Goal: Task Accomplishment & Management: Use online tool/utility

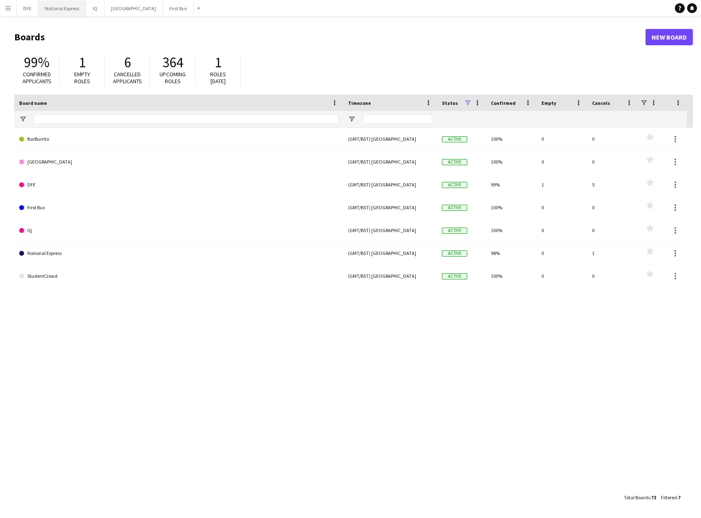
click at [61, 9] on button "National Express Close" at bounding box center [62, 8] width 48 height 16
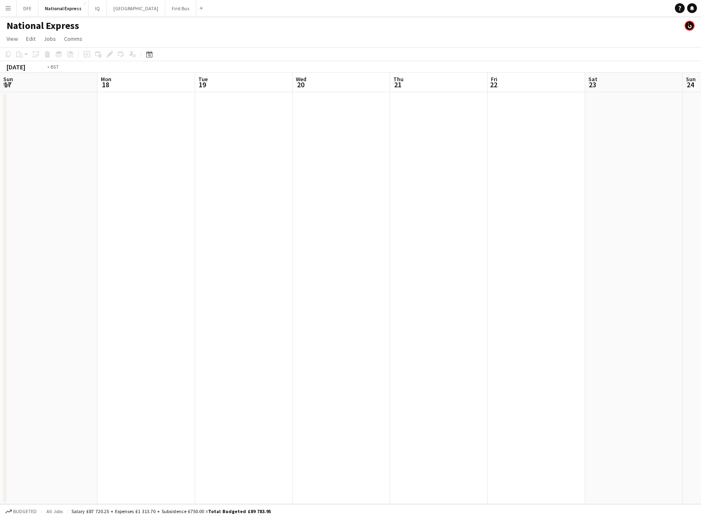
drag, startPoint x: 238, startPoint y: 164, endPoint x: 127, endPoint y: 166, distance: 110.6
click at [127, 166] on app-calendar-viewport "Fri 15 Sat 16 Sun 17 Mon 18 Tue 19 Wed 20 Thu 21 Fri 22 Sat 23 Sun 24 Mon 25 Tu…" at bounding box center [350, 289] width 701 height 432
drag, startPoint x: 207, startPoint y: 181, endPoint x: 214, endPoint y: 185, distance: 7.9
click at [180, 187] on app-calendar-viewport "Mon 18 Tue 19 Wed 20 Thu 21 Fri 22 Sat 23 Sun 24 Mon 25 Tue 26 Wed 27 Thu 28 Fr…" at bounding box center [350, 289] width 701 height 432
drag, startPoint x: 534, startPoint y: 184, endPoint x: 284, endPoint y: 184, distance: 249.8
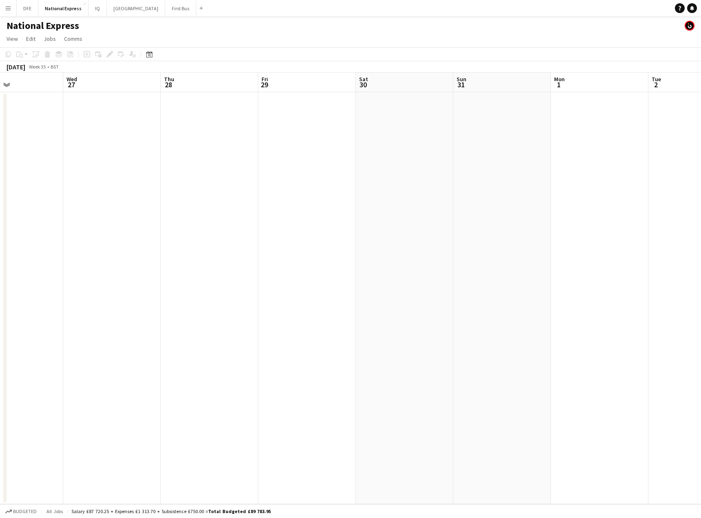
click at [249, 186] on app-calendar-viewport "Sat 23 Sun 24 Mon 25 Tue 26 Wed 27 Thu 28 Fri 29 Sat 30 Sun 31 Mon 1 Tue 2 Wed …" at bounding box center [350, 289] width 701 height 432
drag, startPoint x: 558, startPoint y: 178, endPoint x: 229, endPoint y: 185, distance: 329.1
click at [203, 186] on app-calendar-viewport "Sat 30 Sun 31 Mon 1 Tue 2 Wed 3 Thu 4 Fri 5 Sat 6 Sun 7 Mon 8 Tue 9 Wed 10 Thu …" at bounding box center [350, 289] width 701 height 432
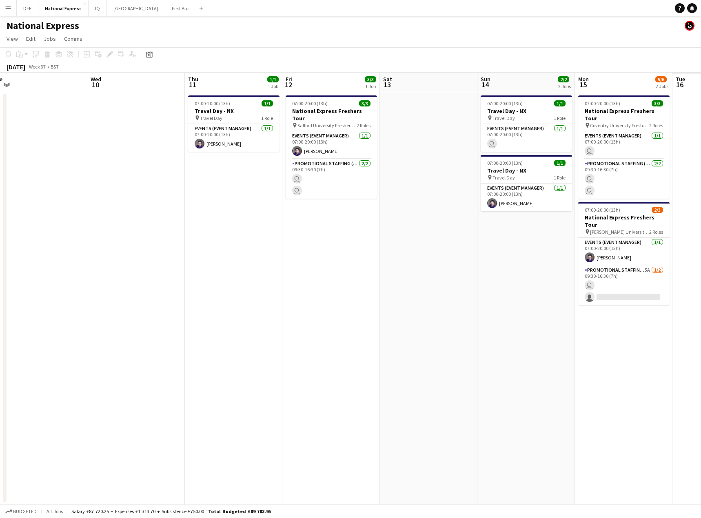
drag, startPoint x: 92, startPoint y: 237, endPoint x: 446, endPoint y: 196, distance: 356.7
click at [115, 227] on app-calendar-viewport "Sat 6 Sun 7 Mon 8 Tue 9 Wed 10 Thu 11 1/1 1 Job Fri 12 3/3 1 Job Sat 13 Sun 14 …" at bounding box center [350, 289] width 701 height 432
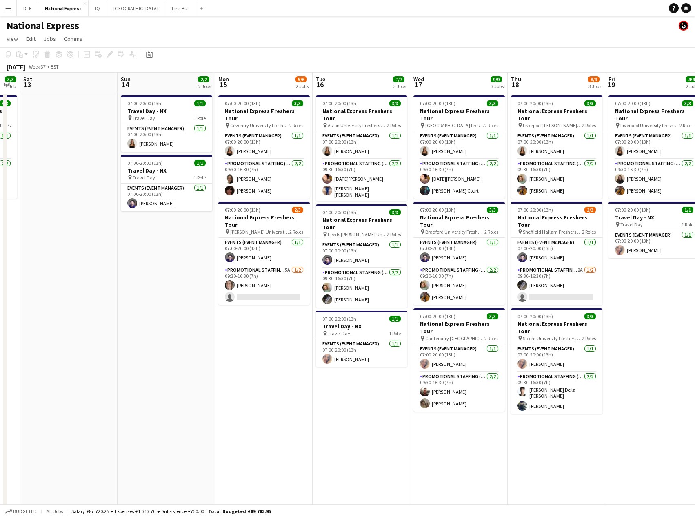
scroll to position [0, 274]
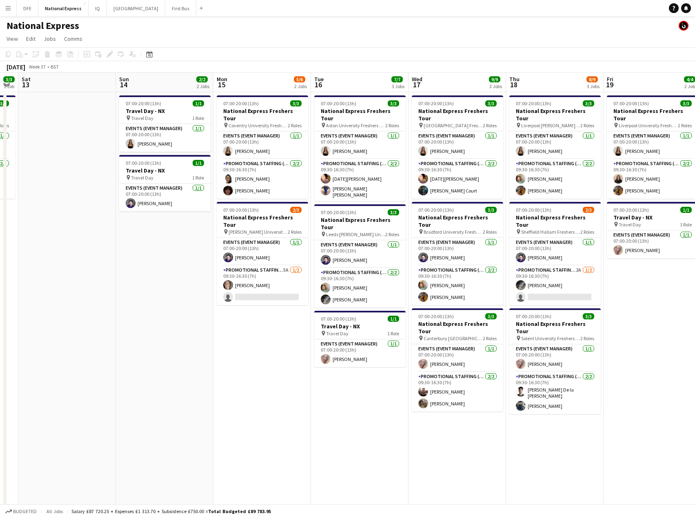
drag, startPoint x: 652, startPoint y: 179, endPoint x: 267, endPoint y: 190, distance: 384.7
click at [267, 190] on app-calendar-viewport "Wed 10 Thu 11 1/1 1 Job Fri 12 3/3 1 Job Sat 13 Sun 14 2/2 2 Jobs Mon 15 5/6 2 …" at bounding box center [347, 305] width 695 height 465
click at [260, 283] on app-card-role "Promotional Staffing (Brand Ambassadors) 5A [DATE] 09:30-16:30 (7h) [PERSON_NAM…" at bounding box center [262, 286] width 91 height 40
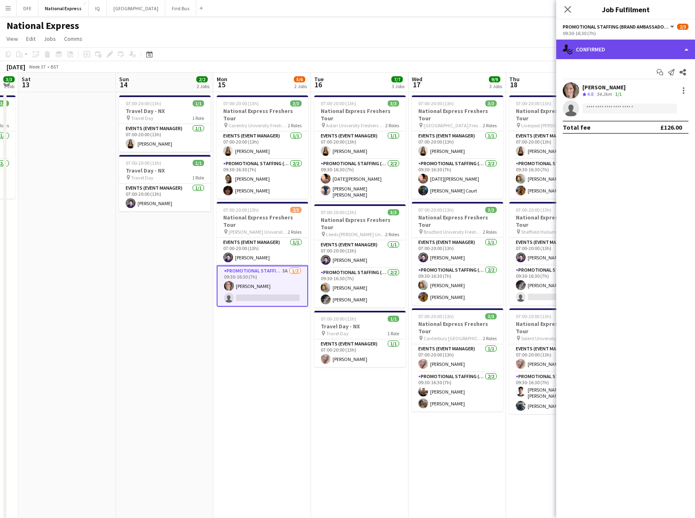
drag, startPoint x: 630, startPoint y: 44, endPoint x: 637, endPoint y: 89, distance: 46.2
click at [632, 49] on div "single-neutral-actions-check-2 Confirmed" at bounding box center [625, 50] width 139 height 20
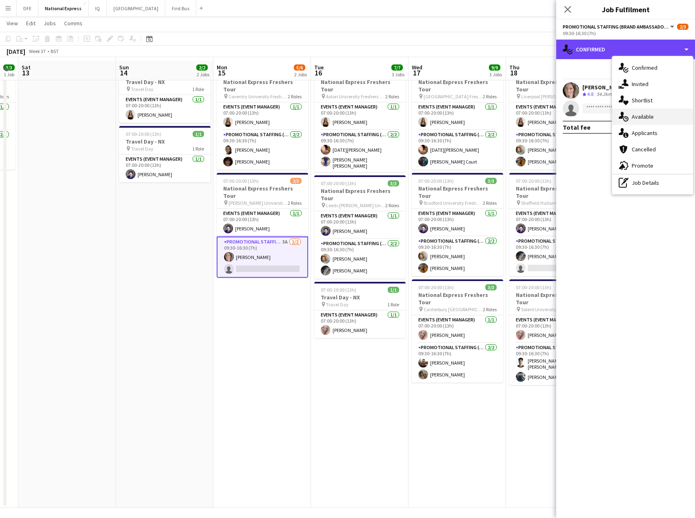
scroll to position [32, 0]
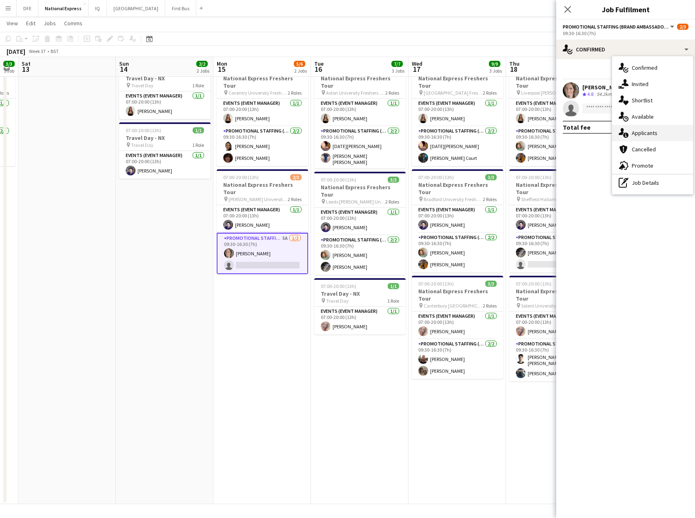
click at [649, 131] on div "single-neutral-actions-information Applicants" at bounding box center [652, 133] width 81 height 16
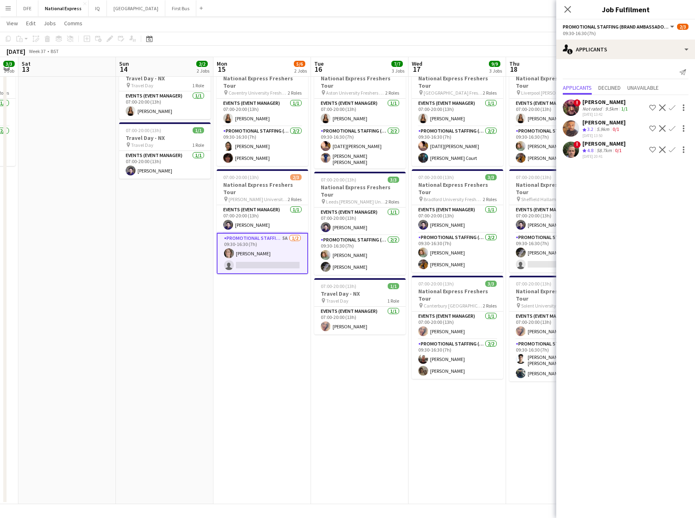
click at [606, 151] on div "58.7km" at bounding box center [604, 150] width 18 height 7
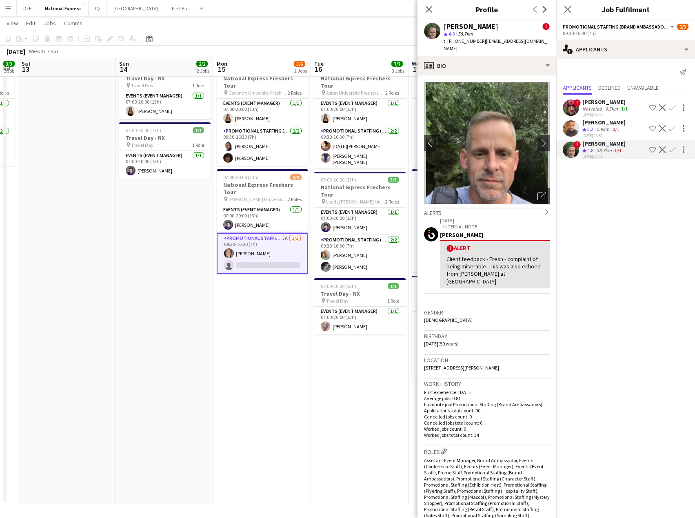
click at [671, 149] on app-icon "Confirm" at bounding box center [672, 150] width 7 height 7
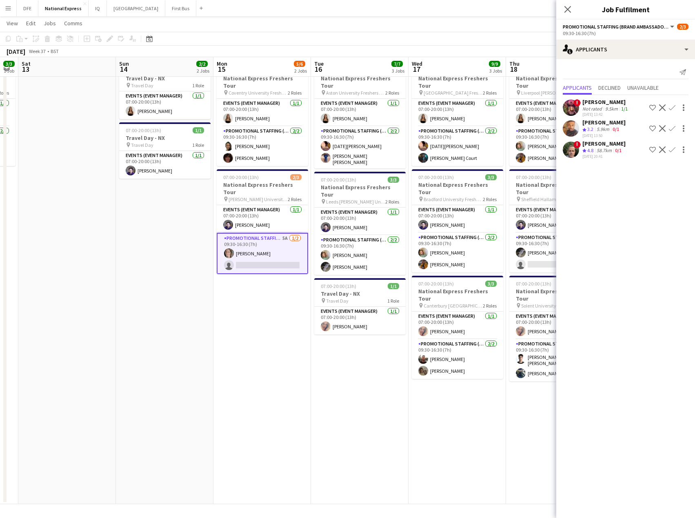
click at [676, 147] on button "Confirm" at bounding box center [672, 150] width 10 height 10
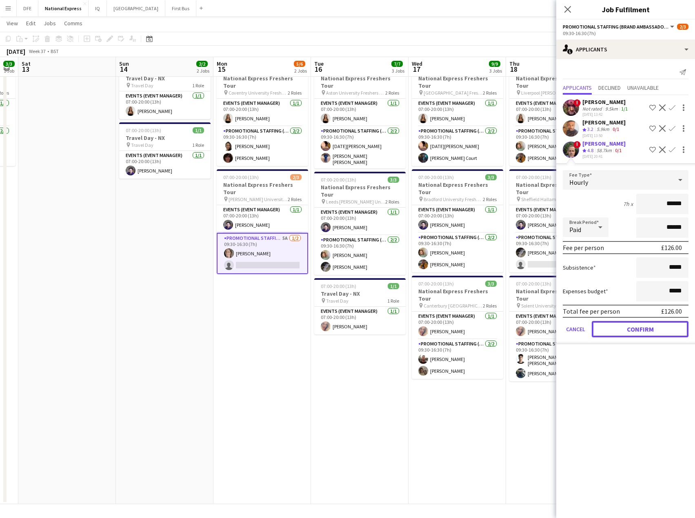
click at [642, 329] on button "Confirm" at bounding box center [640, 329] width 97 height 16
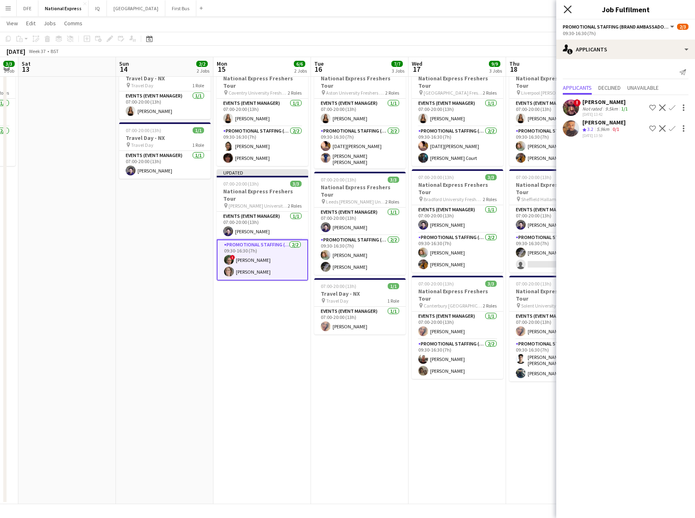
click at [569, 10] on icon at bounding box center [568, 9] width 8 height 8
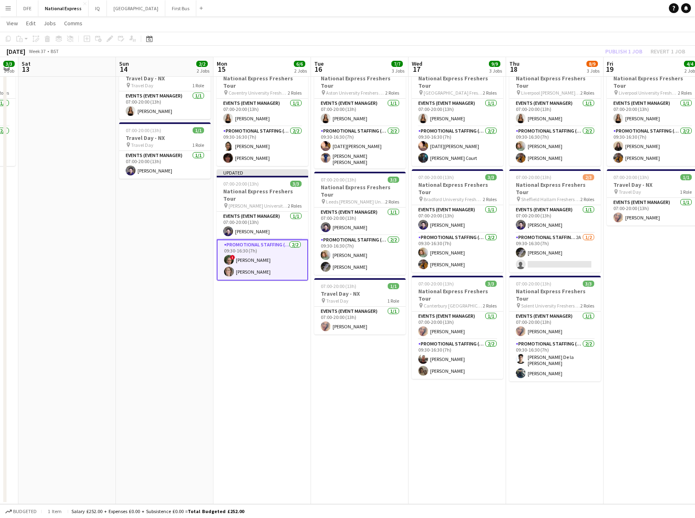
click at [260, 302] on app-date-cell "07:00-20:00 (13h) 3/3 National Express Freshers Tour pin Coventry University Fr…" at bounding box center [262, 282] width 98 height 445
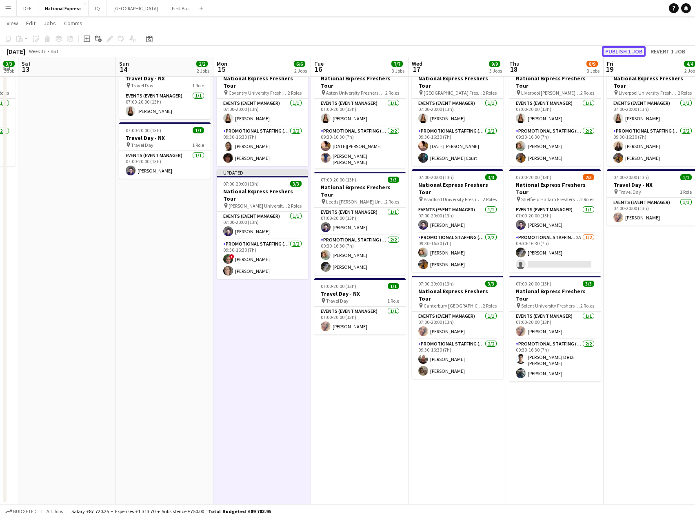
click at [629, 51] on button "Publish 1 job" at bounding box center [624, 51] width 44 height 11
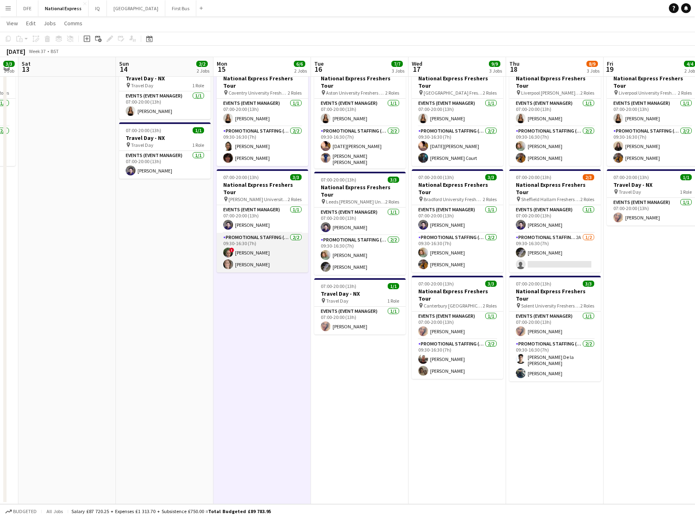
drag, startPoint x: 252, startPoint y: 240, endPoint x: 247, endPoint y: 240, distance: 4.9
click at [251, 240] on app-card-role "Promotional Staffing (Brand Ambassadors) [DATE] 09:30-16:30 (7h) ! [PERSON_NAME…" at bounding box center [262, 253] width 91 height 40
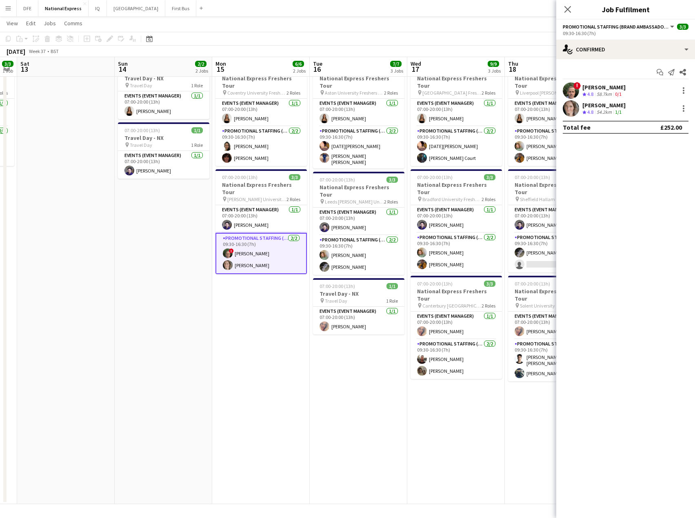
click at [594, 91] on span "4.8" at bounding box center [590, 94] width 6 height 6
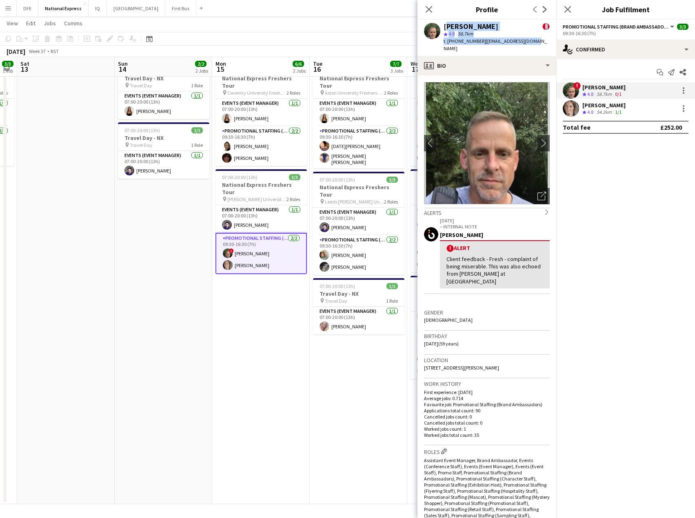
drag, startPoint x: 530, startPoint y: 42, endPoint x: 445, endPoint y: 23, distance: 87.8
click at [445, 23] on div "[PERSON_NAME] ! star 4.8 58.7km t. [PHONE_NUMBER] | [EMAIL_ADDRESS][DOMAIN_NAME]" at bounding box center [487, 38] width 139 height 36
copy div "[PERSON_NAME] ! star 4.8 58.7km t. [PHONE_NUMBER] | [EMAIL_ADDRESS][DOMAIN_NAME]"
click at [424, 8] on div "Close pop-in" at bounding box center [429, 9] width 23 height 19
click at [428, 8] on icon at bounding box center [429, 9] width 8 height 8
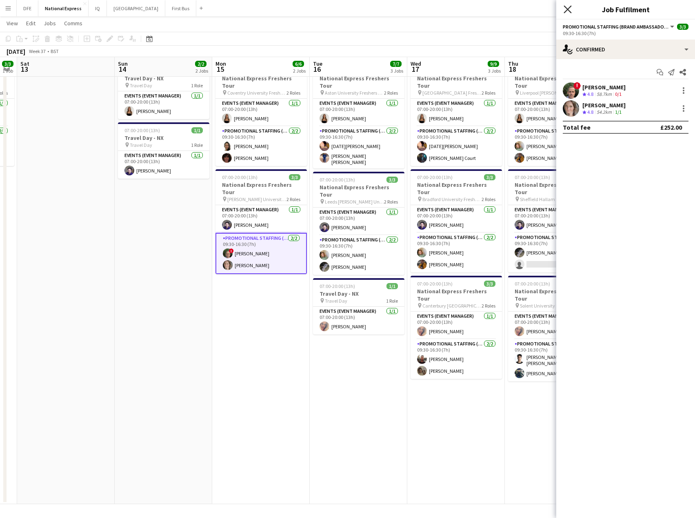
click at [568, 11] on icon "Close pop-in" at bounding box center [568, 9] width 8 height 8
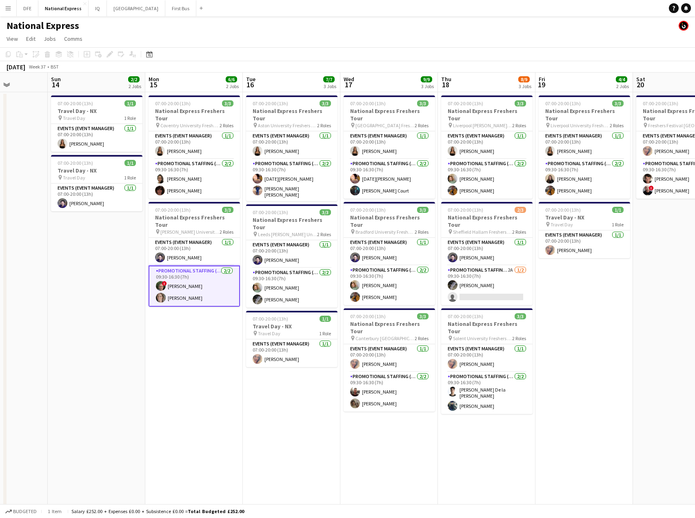
scroll to position [0, 354]
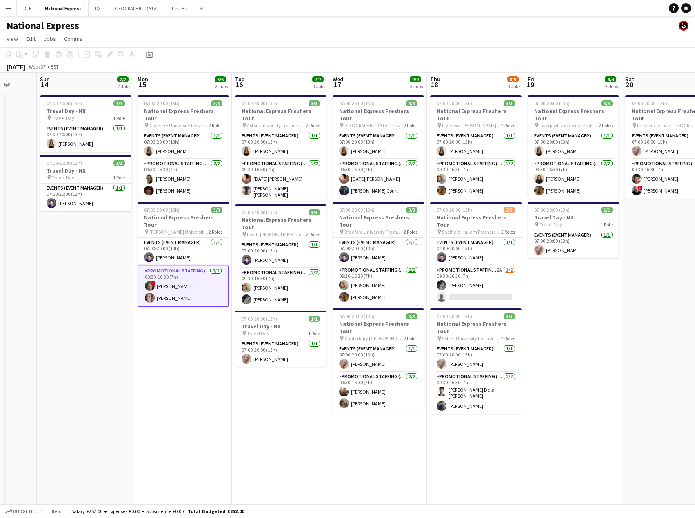
drag, startPoint x: 649, startPoint y: 141, endPoint x: 571, endPoint y: 149, distance: 78.4
click at [571, 149] on app-calendar-viewport "Wed 10 Thu 11 1/1 1 Job Fri 12 3/3 1 Job Sat 13 Sun 14 2/2 2 Jobs Mon 15 6/6 2 …" at bounding box center [347, 305] width 695 height 465
click at [482, 280] on app-card-role "Promotional Staffing (Brand Ambassadors) 2A [DATE] 09:30-16:30 (7h) [PERSON_NAM…" at bounding box center [475, 286] width 91 height 40
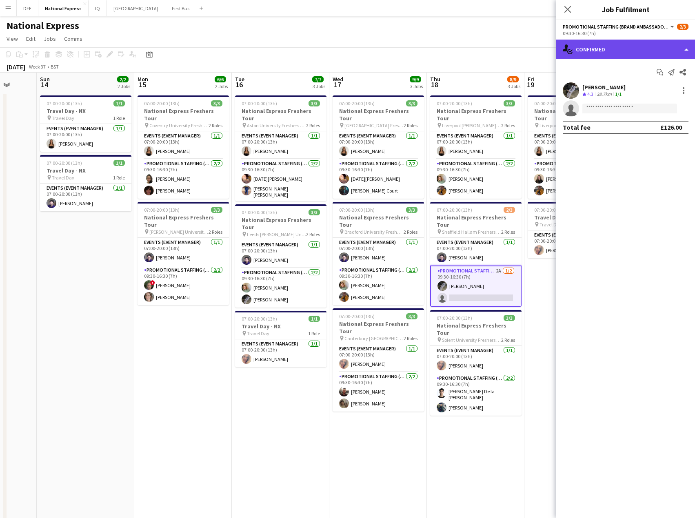
click at [624, 48] on div "single-neutral-actions-check-2 Confirmed" at bounding box center [625, 50] width 139 height 20
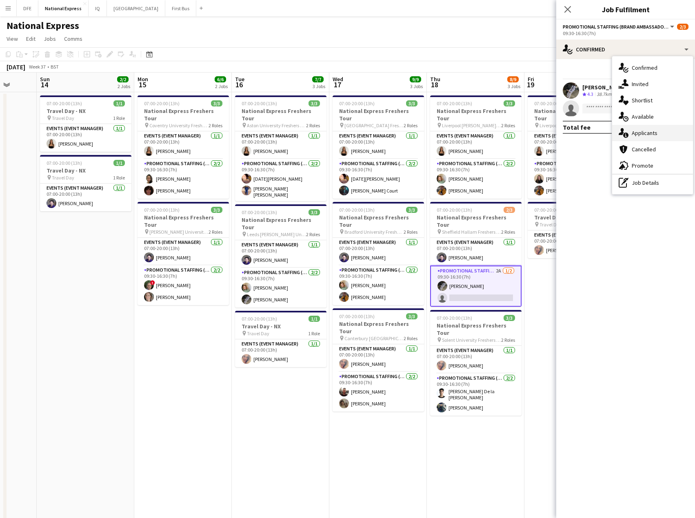
click at [659, 138] on div "single-neutral-actions-information Applicants" at bounding box center [652, 133] width 81 height 16
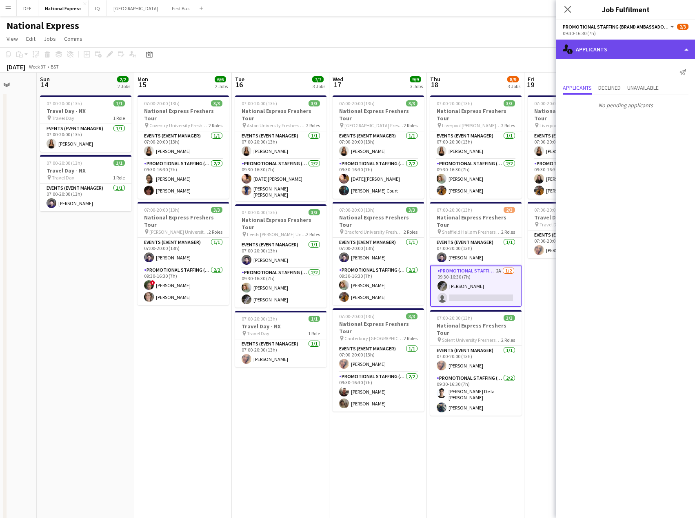
click at [616, 45] on div "single-neutral-actions-information Applicants" at bounding box center [625, 50] width 139 height 20
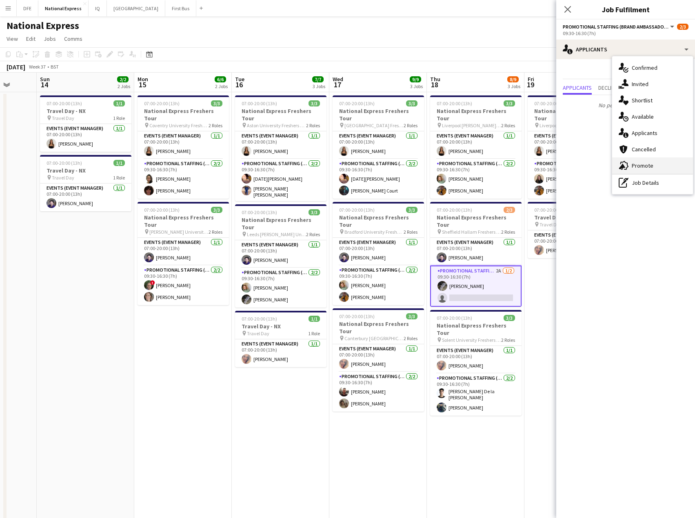
click at [652, 165] on div "advertising-megaphone Promote" at bounding box center [652, 166] width 81 height 16
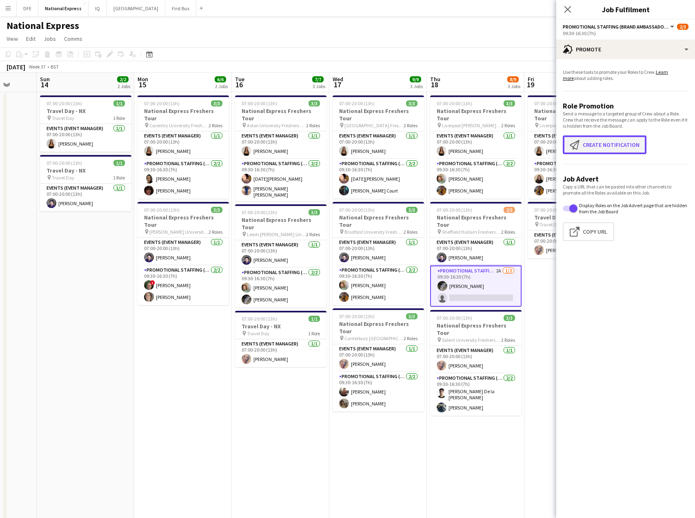
click at [609, 141] on button "Create notification Create notification" at bounding box center [605, 145] width 84 height 19
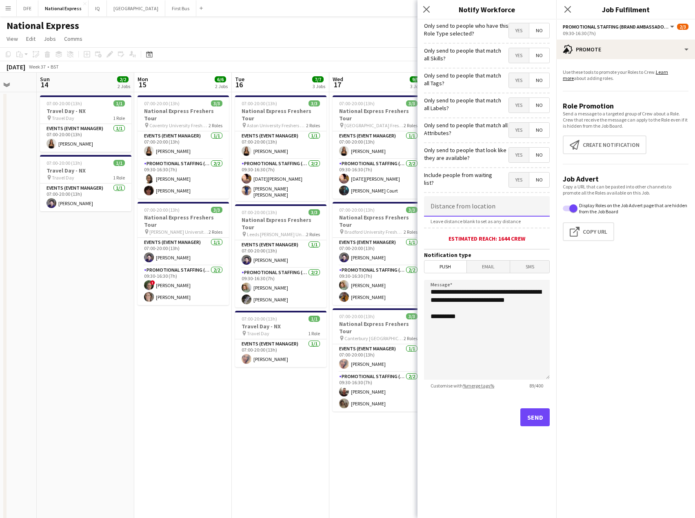
click at [455, 201] on input at bounding box center [487, 206] width 126 height 20
type input "****"
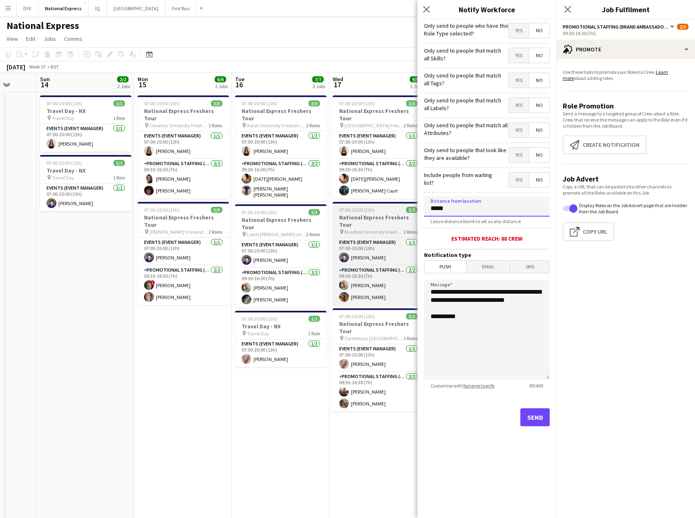
type input "****"
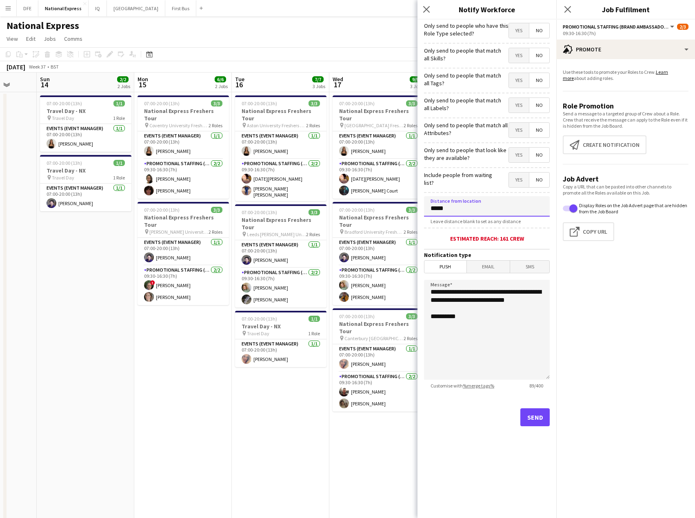
type input "*****"
click at [538, 417] on button "Send" at bounding box center [534, 418] width 29 height 18
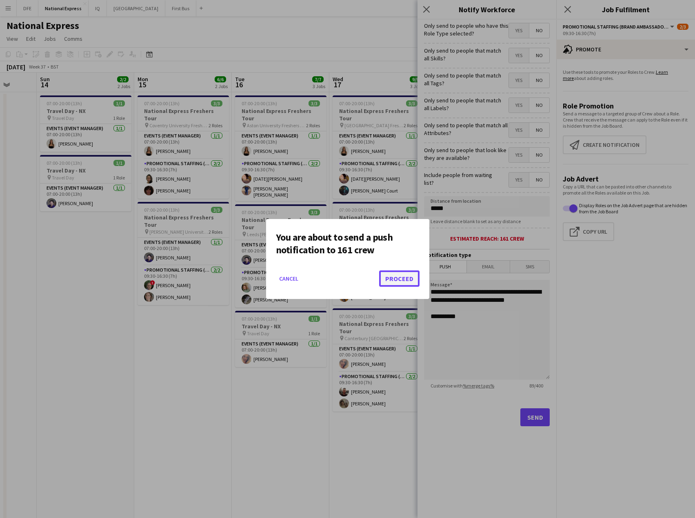
click at [407, 278] on button "Proceed" at bounding box center [399, 279] width 40 height 16
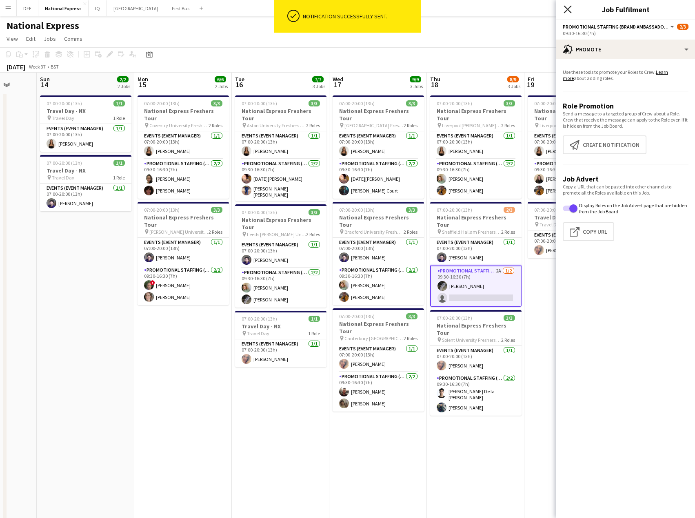
click at [564, 7] on icon "Close pop-in" at bounding box center [568, 9] width 8 height 8
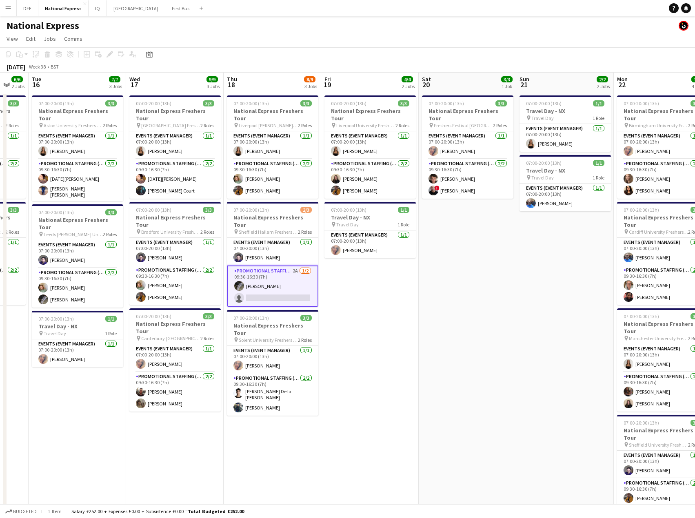
scroll to position [0, 239]
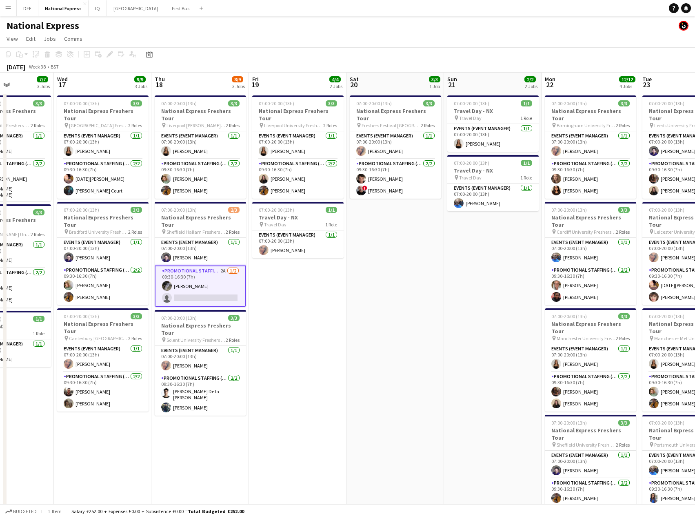
drag, startPoint x: 658, startPoint y: 227, endPoint x: 383, endPoint y: 234, distance: 275.6
click at [383, 234] on app-calendar-viewport "Sun 14 2/2 2 Jobs Mon 15 6/6 2 Jobs Tue 16 7/7 3 Jobs Wed 17 9/9 3 Jobs Thu 18 …" at bounding box center [347, 305] width 695 height 465
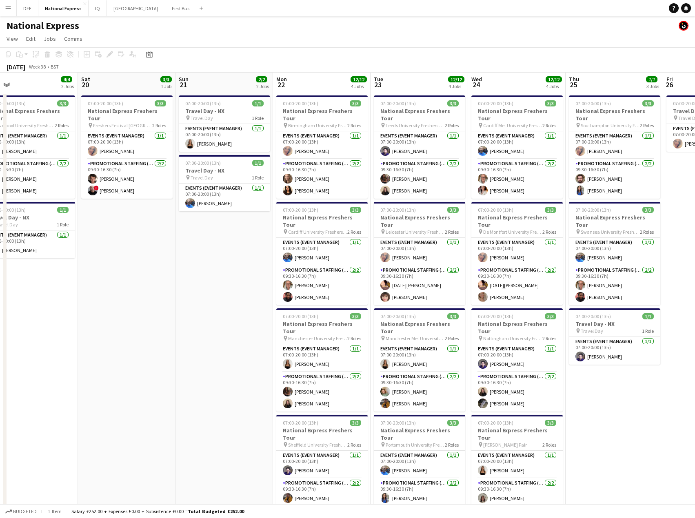
drag, startPoint x: 485, startPoint y: 239, endPoint x: 216, endPoint y: 240, distance: 268.6
click at [216, 240] on app-calendar-viewport "Tue 16 7/7 3 Jobs Wed 17 9/9 3 Jobs Thu 18 8/9 3 Jobs Fri 19 4/4 2 Jobs Sat 20 …" at bounding box center [347, 305] width 695 height 465
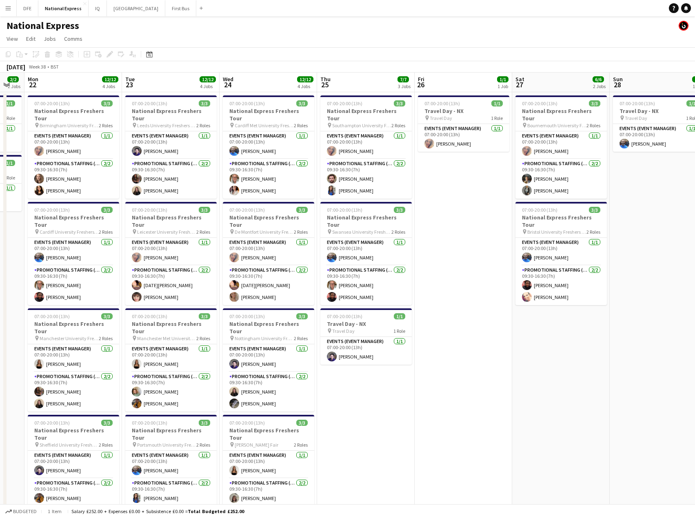
drag, startPoint x: 572, startPoint y: 244, endPoint x: 323, endPoint y: 236, distance: 248.7
click at [323, 236] on app-calendar-viewport "Thu 18 8/9 3 Jobs Fri 19 4/4 2 Jobs Sat 20 3/3 1 Job Sun 21 2/2 2 Jobs Mon 22 1…" at bounding box center [347, 305] width 695 height 465
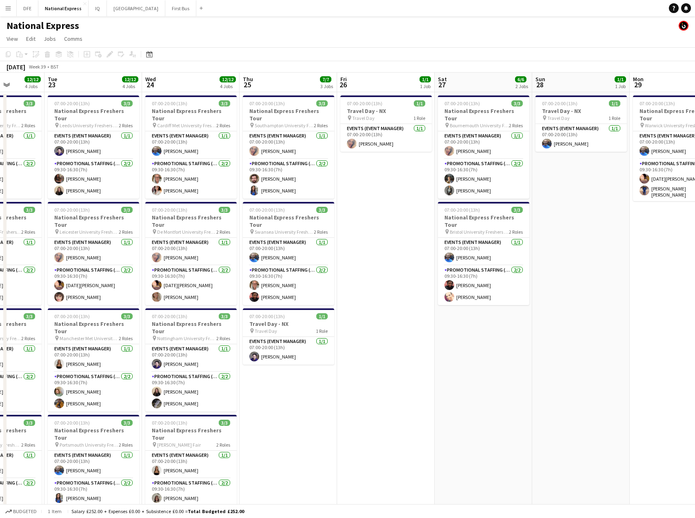
drag, startPoint x: 589, startPoint y: 240, endPoint x: 361, endPoint y: 236, distance: 228.2
click at [73, 256] on app-calendar-viewport "Sat 20 3/3 1 Job Sun 21 2/2 2 Jobs Mon 22 12/12 4 Jobs Tue 23 12/12 4 Jobs Wed …" at bounding box center [347, 305] width 695 height 465
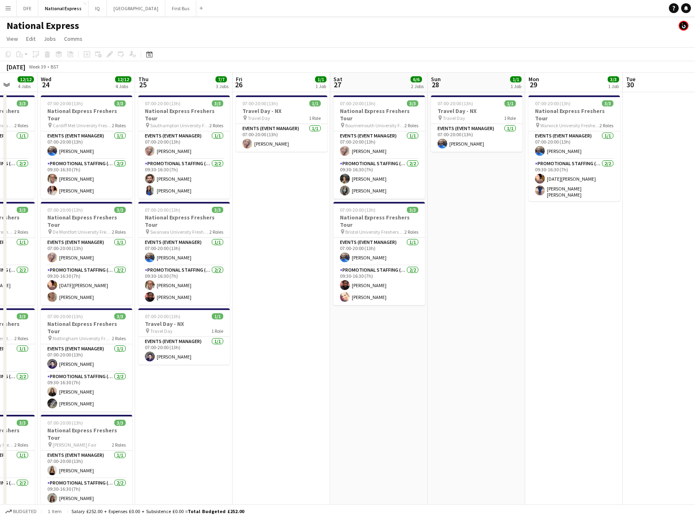
drag, startPoint x: 559, startPoint y: 175, endPoint x: 658, endPoint y: 119, distance: 113.2
click at [695, 165] on html "Menu Boards Boards Boards All jobs Status Workforce Workforce My Workforce Recr…" at bounding box center [347, 275] width 695 height 551
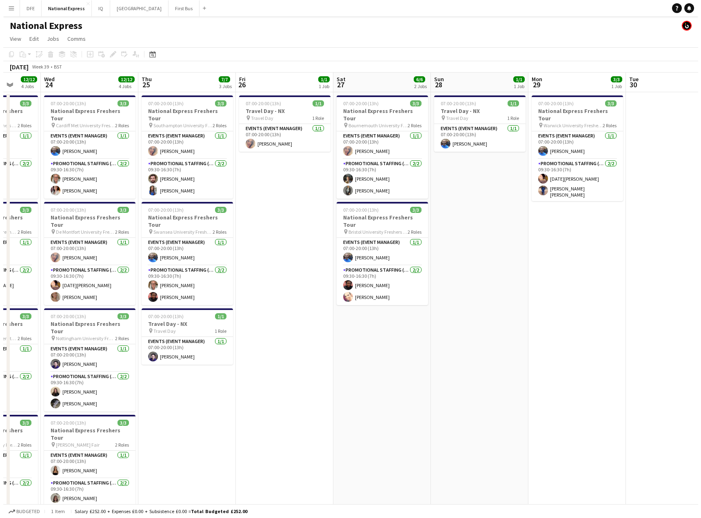
scroll to position [0, 270]
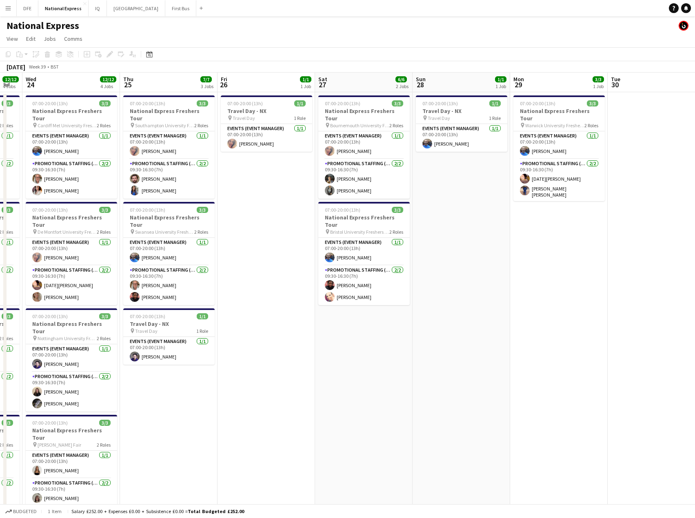
click at [7, 9] on app-icon "Menu" at bounding box center [8, 8] width 7 height 7
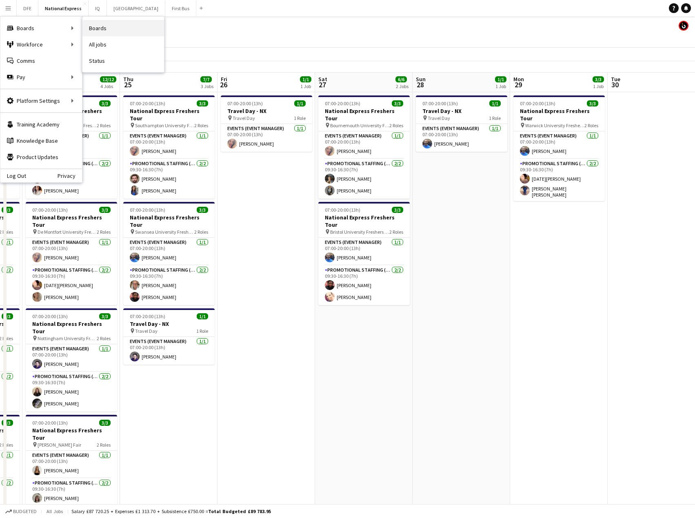
click at [97, 29] on link "Boards" at bounding box center [123, 28] width 82 height 16
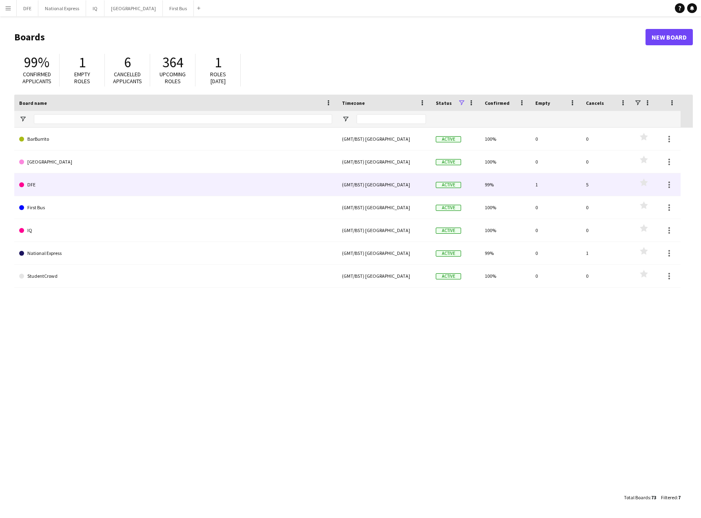
click at [175, 176] on link "DFE" at bounding box center [175, 184] width 313 height 23
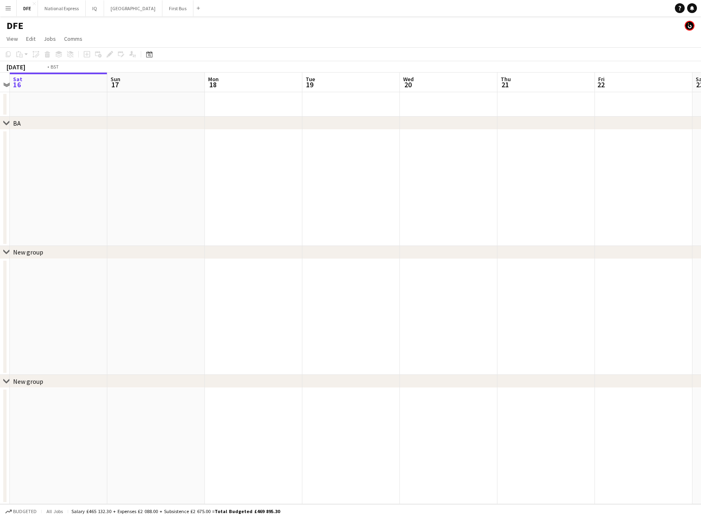
drag, startPoint x: 696, startPoint y: 176, endPoint x: 201, endPoint y: 167, distance: 495.3
click at [150, 167] on app-calendar-viewport "Wed 13 Thu 14 Fri 15 Sat 16 Sun 17 Mon 18 Tue 19 Wed 20 Thu 21 Fri 22 Sat 23 Su…" at bounding box center [350, 289] width 701 height 432
drag, startPoint x: 496, startPoint y: 166, endPoint x: 194, endPoint y: 176, distance: 301.8
click at [81, 180] on app-calendar-viewport "Mon 18 Tue 19 Wed 20 Thu 21 Fri 22 Sat 23 Sun 24 Mon 25 Tue 26 Wed 27 Thu 28 Fr…" at bounding box center [350, 289] width 701 height 432
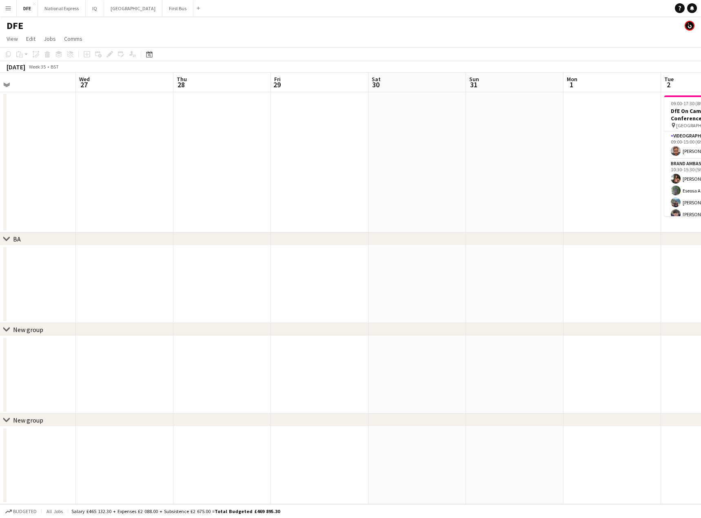
drag, startPoint x: 602, startPoint y: 173, endPoint x: 89, endPoint y: 185, distance: 513.3
click at [64, 185] on app-calendar-viewport "Sun 24 Mon 25 Tue 26 Wed 27 Thu 28 Fri 29 Sat 30 Sun 31 Mon 1 Tue 2 32/32 1 Job…" at bounding box center [350, 289] width 701 height 432
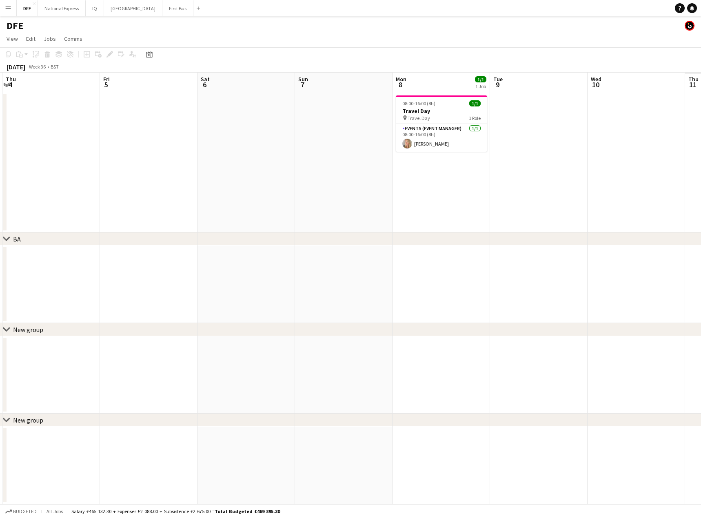
drag, startPoint x: 377, startPoint y: 184, endPoint x: 638, endPoint y: 180, distance: 261.3
click at [61, 193] on app-calendar-viewport "Mon 1 Tue 2 32/32 1 Job Wed 3 Thu 4 Fri 5 Sat 6 Sun 7 Mon 8 1/1 1 Job Tue 9 Wed…" at bounding box center [350, 289] width 701 height 432
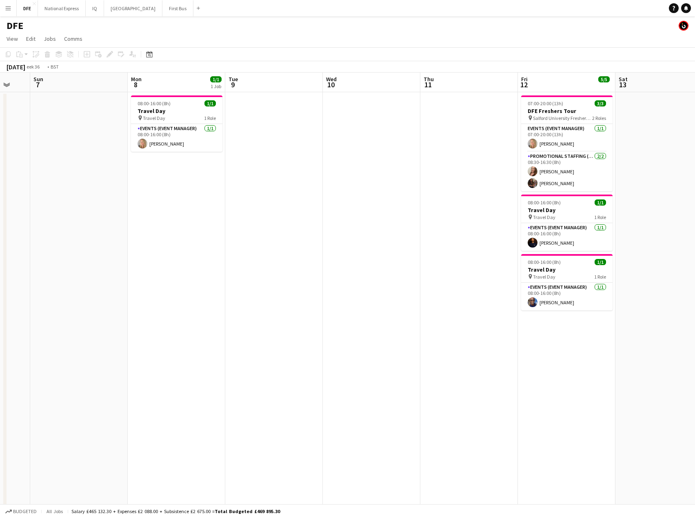
drag, startPoint x: 188, startPoint y: 172, endPoint x: 177, endPoint y: 178, distance: 12.6
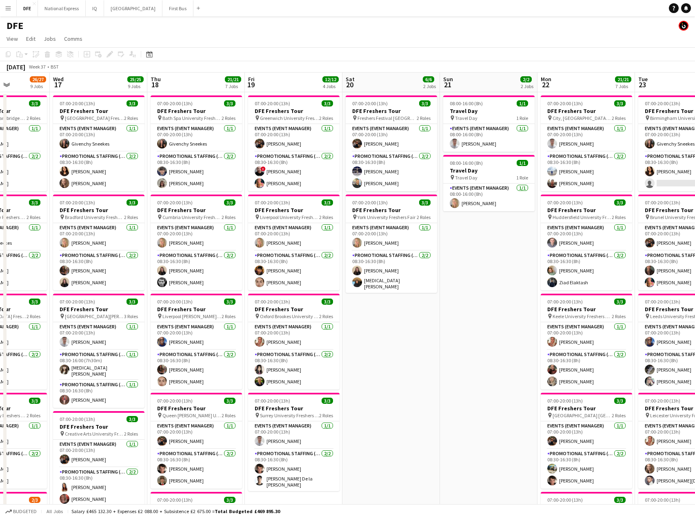
drag, startPoint x: 543, startPoint y: 168, endPoint x: 181, endPoint y: 178, distance: 362.2
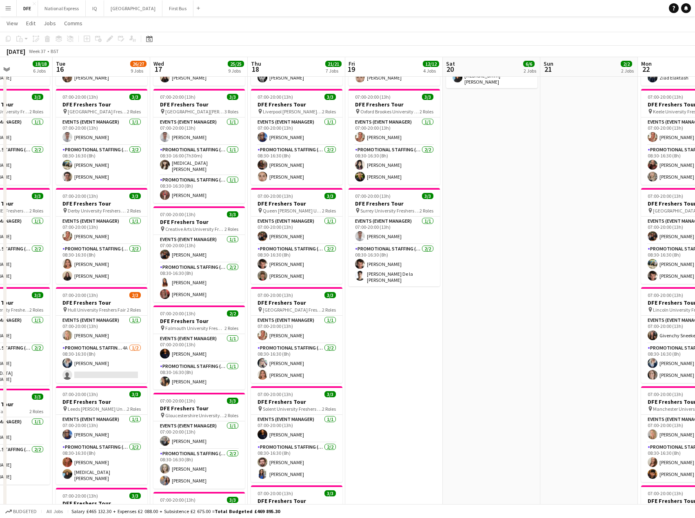
scroll to position [0, 240]
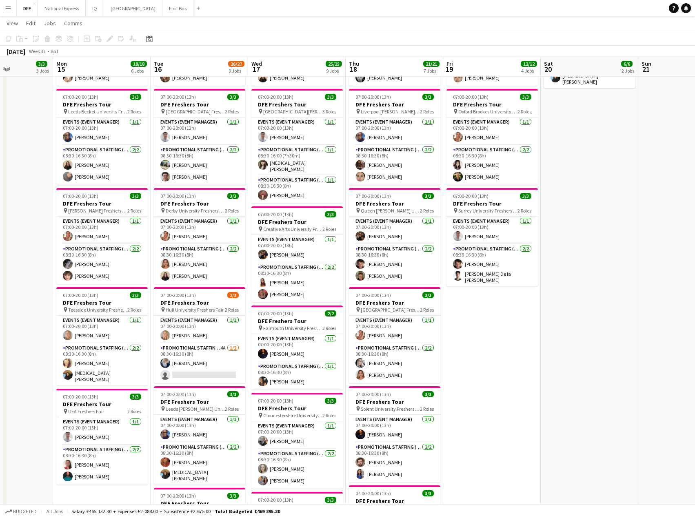
drag, startPoint x: 278, startPoint y: 234, endPoint x: 300, endPoint y: 232, distance: 22.5
click at [300, 232] on app-calendar-viewport "Fri 12 5/5 3 Jobs Sat 13 Sun 14 3/3 3 Jobs Mon 15 18/18 6 Jobs Tue 16 26/27 9 J…" at bounding box center [347, 371] width 695 height 1087
drag, startPoint x: 208, startPoint y: 377, endPoint x: 220, endPoint y: 369, distance: 14.6
click at [208, 376] on app-card-role "Promotional Staffing (Brand Ambassadors) 4A [DATE] 08:30-16:30 (8h) [PERSON_NAM…" at bounding box center [199, 364] width 91 height 40
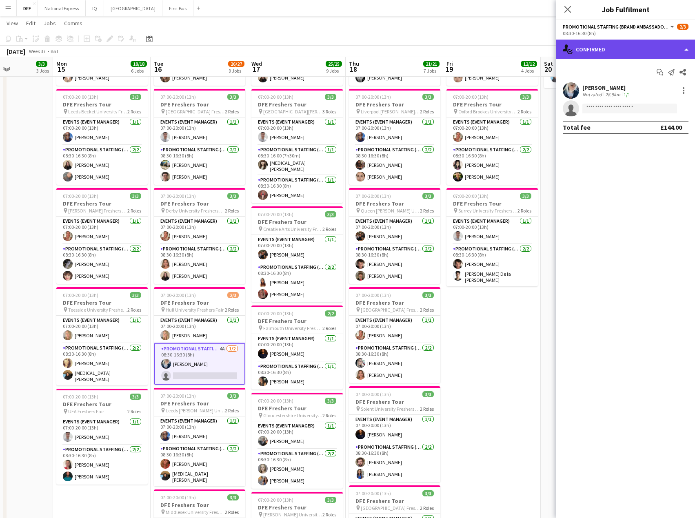
click at [605, 40] on div "single-neutral-actions-check-2 Confirmed" at bounding box center [625, 50] width 139 height 20
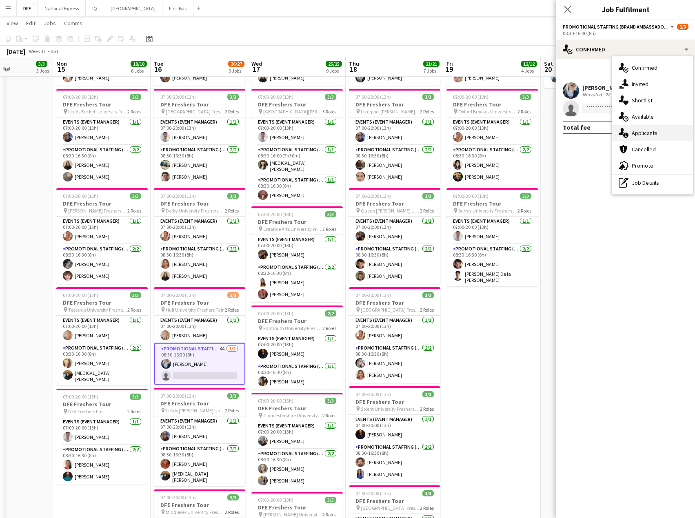
click at [637, 140] on div "single-neutral-actions-information Applicants" at bounding box center [652, 133] width 81 height 16
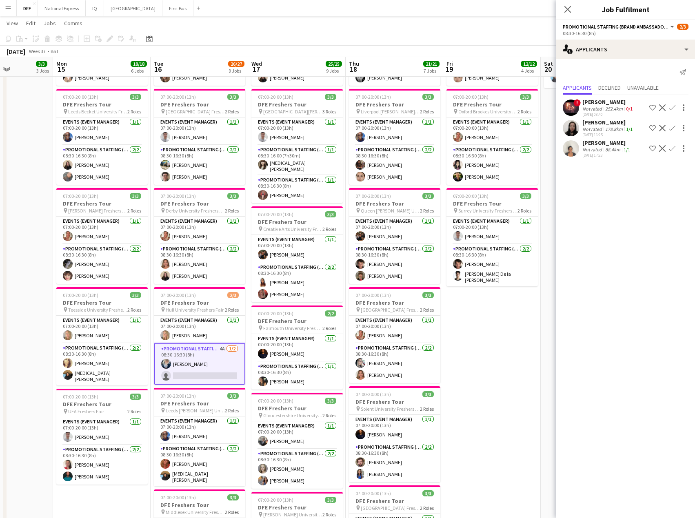
drag, startPoint x: 569, startPoint y: 11, endPoint x: 557, endPoint y: 22, distance: 16.5
click at [569, 11] on icon at bounding box center [568, 9] width 7 height 7
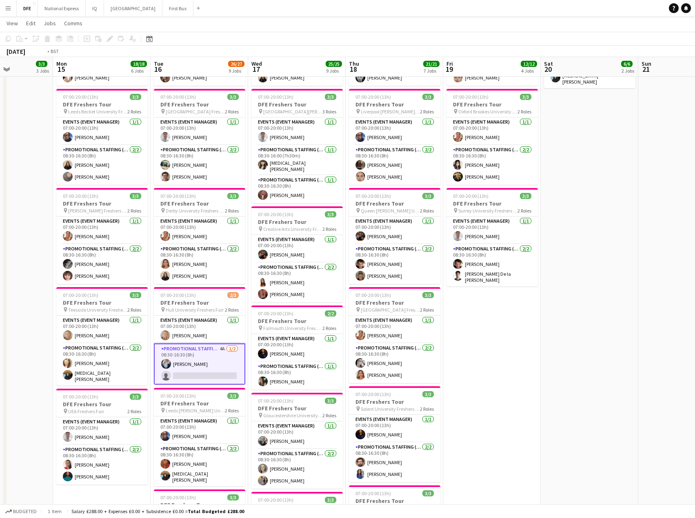
drag, startPoint x: 181, startPoint y: 191, endPoint x: 139, endPoint y: 199, distance: 42.4
click at [126, 199] on app-calendar-viewport "Fri 12 5/5 3 Jobs Sat 13 Sun 14 3/3 3 Jobs Mon 15 18/18 6 Jobs Tue 16 26/27 9 J…" at bounding box center [347, 371] width 695 height 1087
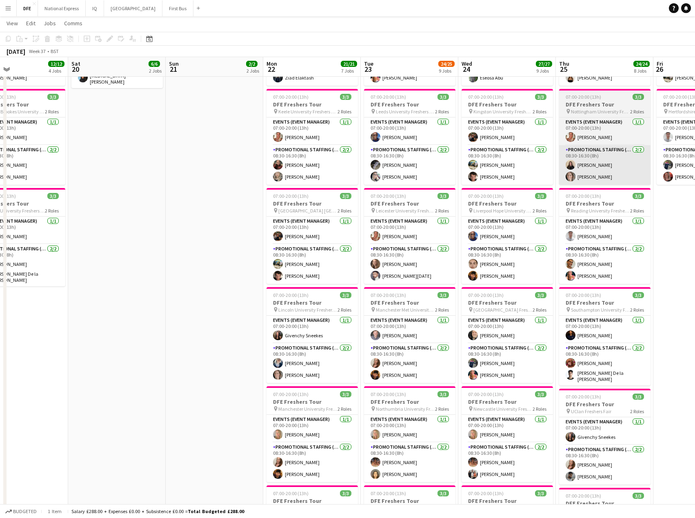
drag, startPoint x: 378, startPoint y: 178, endPoint x: 151, endPoint y: 178, distance: 226.6
click at [92, 184] on app-calendar-viewport "Wed 17 25/25 9 Jobs Thu 18 21/21 7 Jobs Fri 19 12/12 4 Jobs Sat 20 6/6 2 Jobs S…" at bounding box center [347, 371] width 695 height 1087
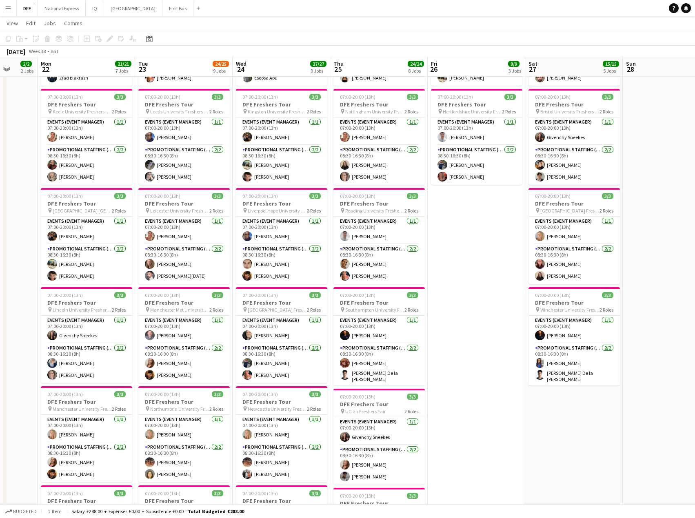
scroll to position [0, 251]
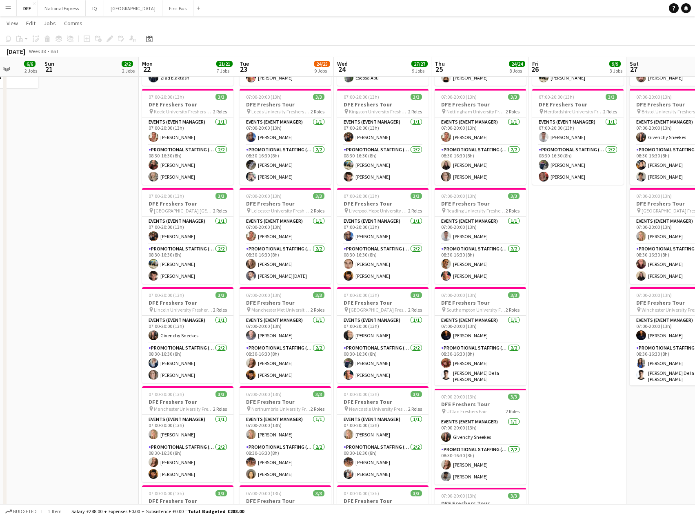
drag, startPoint x: 174, startPoint y: 176, endPoint x: 502, endPoint y: 177, distance: 328.2
click at [502, 177] on app-calendar-viewport "Thu 18 21/21 7 Jobs Fri 19 12/12 4 Jobs Sat 20 6/6 2 Jobs Sun 21 2/2 2 Jobs Mon…" at bounding box center [347, 371] width 695 height 1087
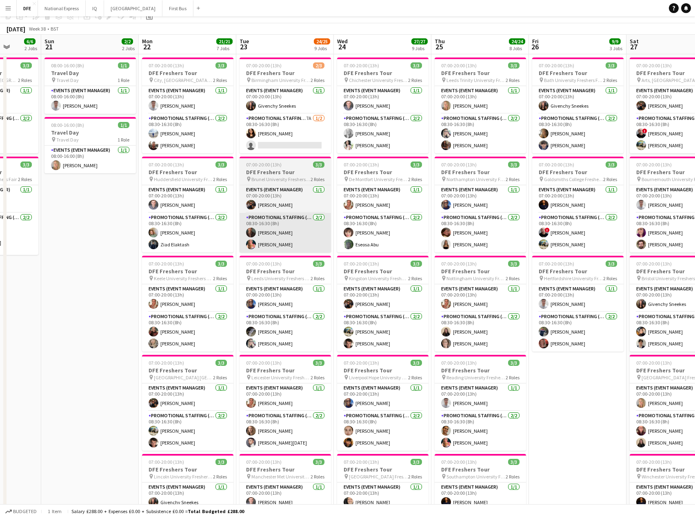
scroll to position [0, 0]
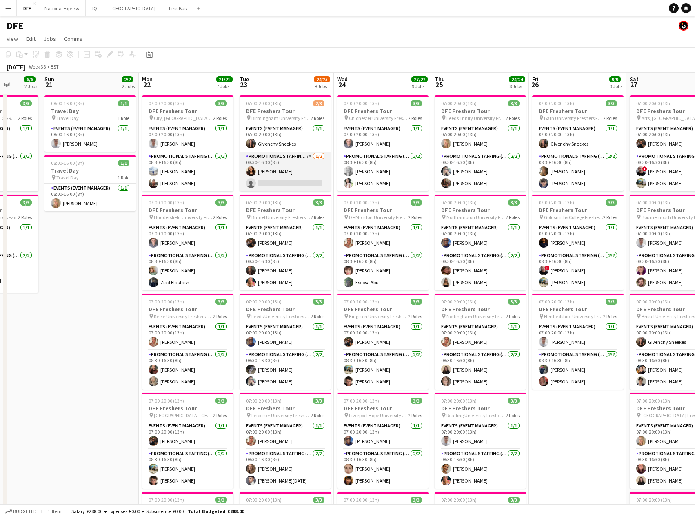
click at [300, 184] on app-card-role "Promotional Staffing (Brand Ambassadors) 7A [DATE] 08:30-16:30 (8h) [PERSON_NAM…" at bounding box center [285, 172] width 91 height 40
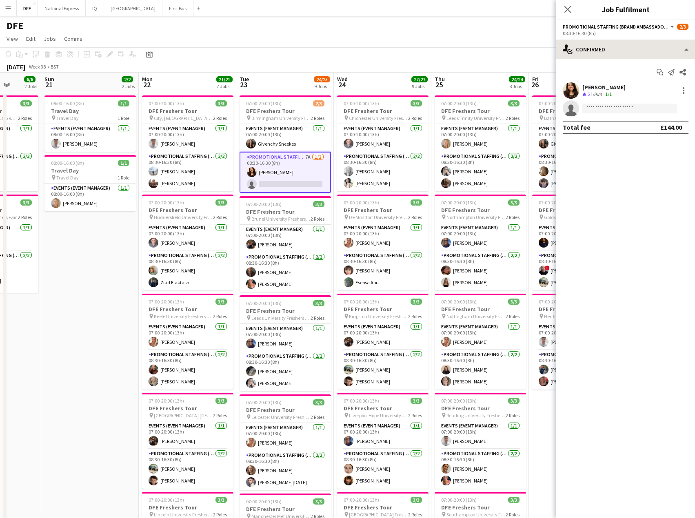
click at [611, 40] on div "Promotional Staffing (Brand Ambassadors) All roles Promotional Staffing (Brand …" at bounding box center [625, 269] width 139 height 499
click at [616, 52] on div "single-neutral-actions-check-2 Confirmed" at bounding box center [625, 50] width 139 height 20
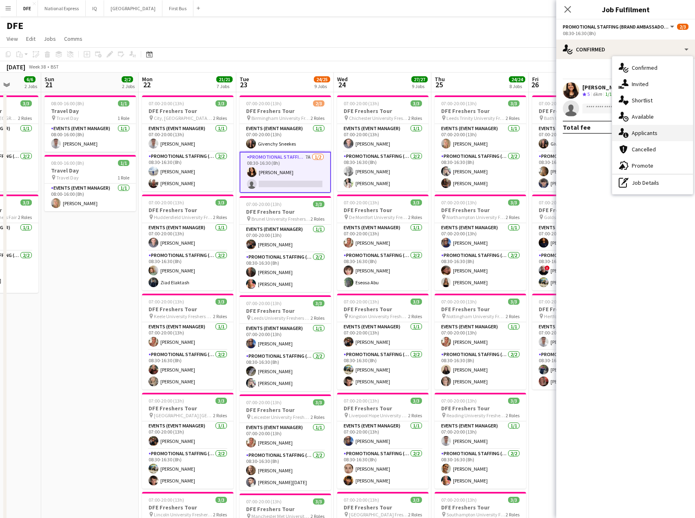
click at [649, 135] on div "single-neutral-actions-information Applicants" at bounding box center [652, 133] width 81 height 16
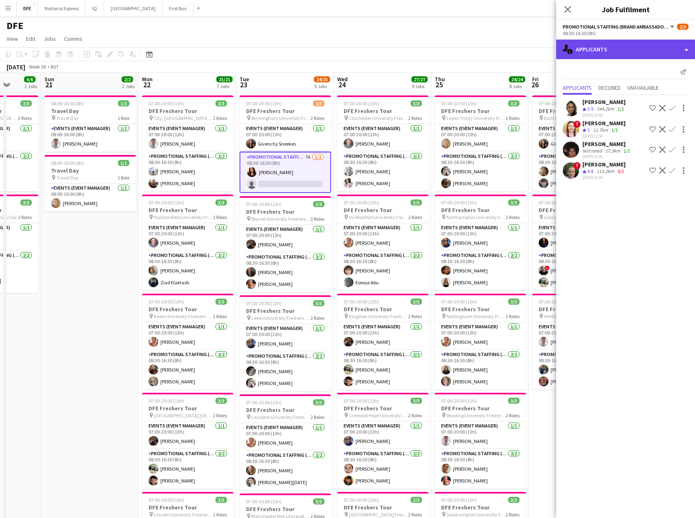
click at [620, 50] on div "single-neutral-actions-information Applicants" at bounding box center [625, 50] width 139 height 20
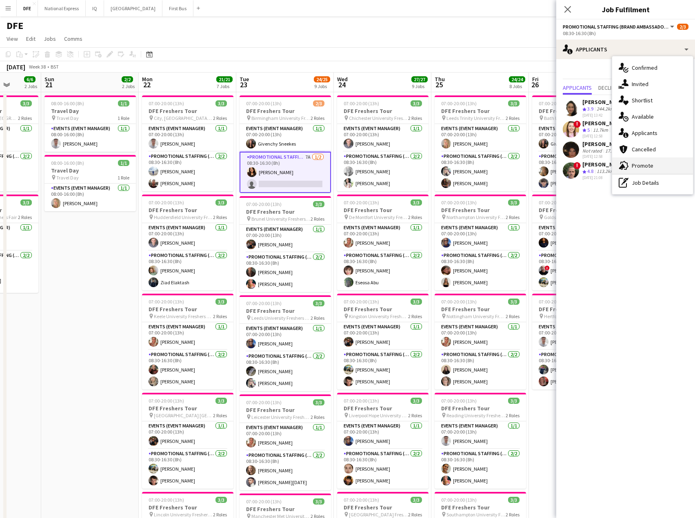
click at [647, 163] on div "advertising-megaphone Promote" at bounding box center [652, 166] width 81 height 16
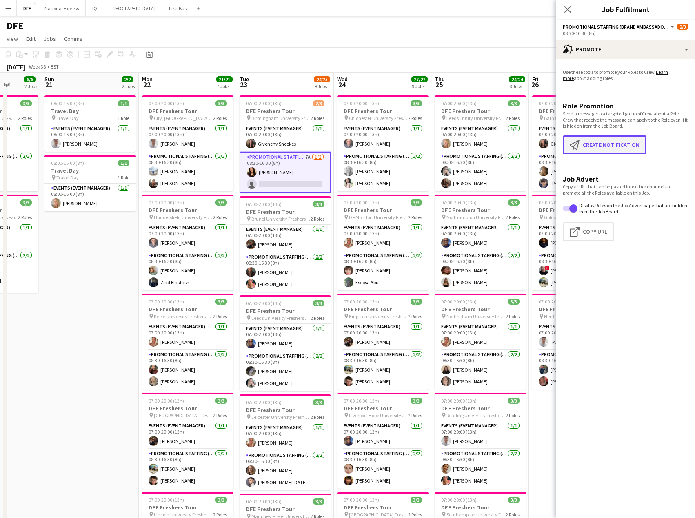
click at [612, 136] on button "Create notification Create notification" at bounding box center [605, 145] width 84 height 19
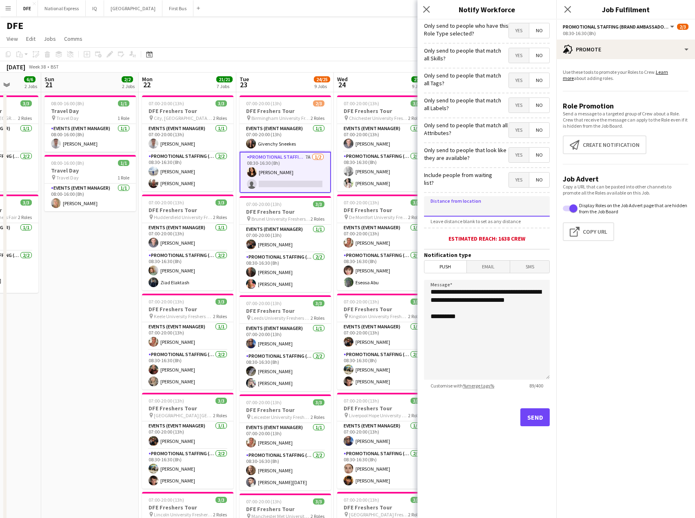
click at [474, 208] on input at bounding box center [487, 206] width 126 height 20
type input "*****"
click at [532, 415] on button "Send" at bounding box center [534, 418] width 29 height 18
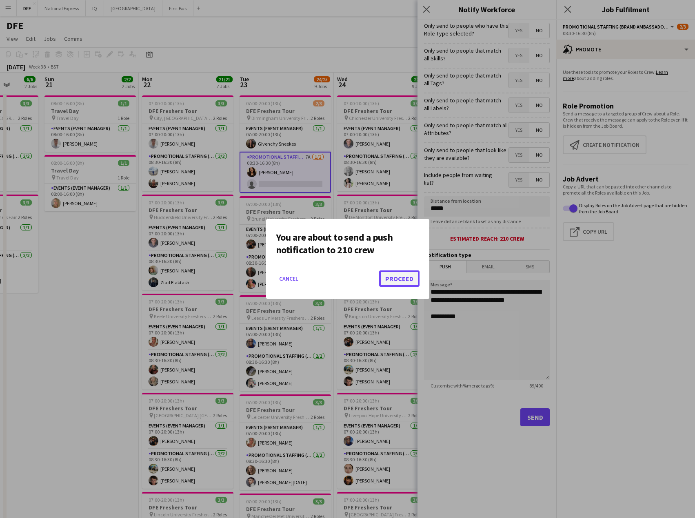
click at [403, 278] on button "Proceed" at bounding box center [399, 279] width 40 height 16
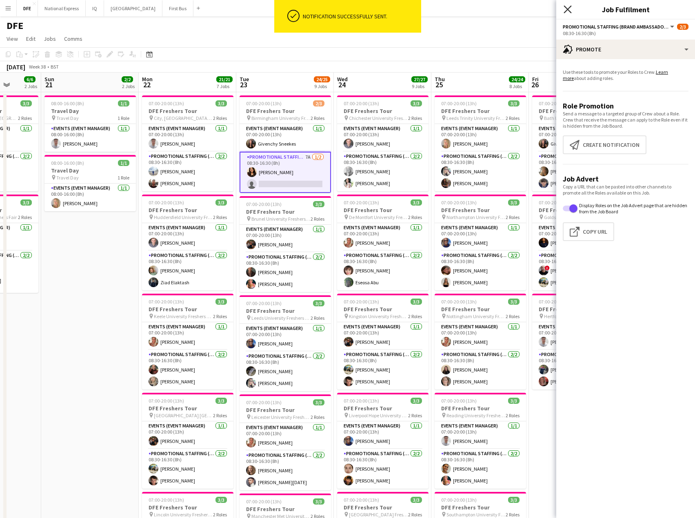
click at [571, 11] on icon "Close pop-in" at bounding box center [568, 9] width 8 height 8
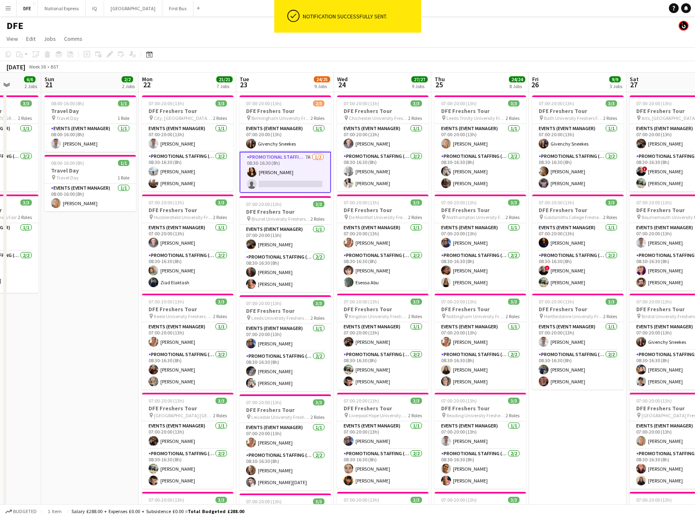
click at [532, 38] on app-page-menu "View Day view expanded Day view collapsed Month view Date picker Jump to [DATE]…" at bounding box center [347, 40] width 695 height 16
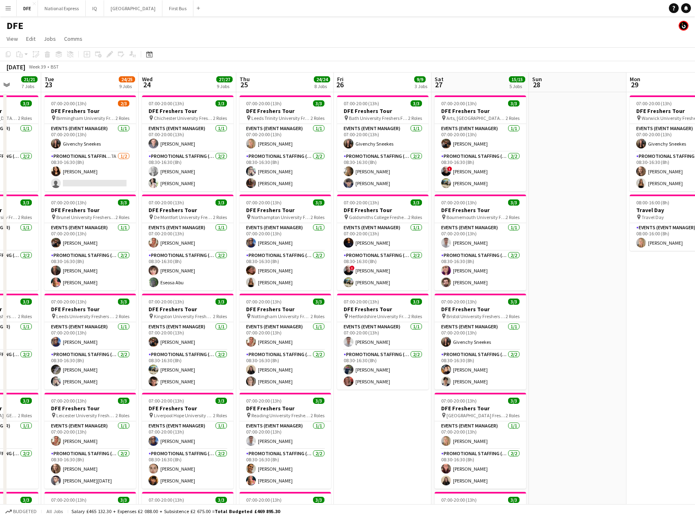
drag, startPoint x: 605, startPoint y: 138, endPoint x: 289, endPoint y: 151, distance: 315.4
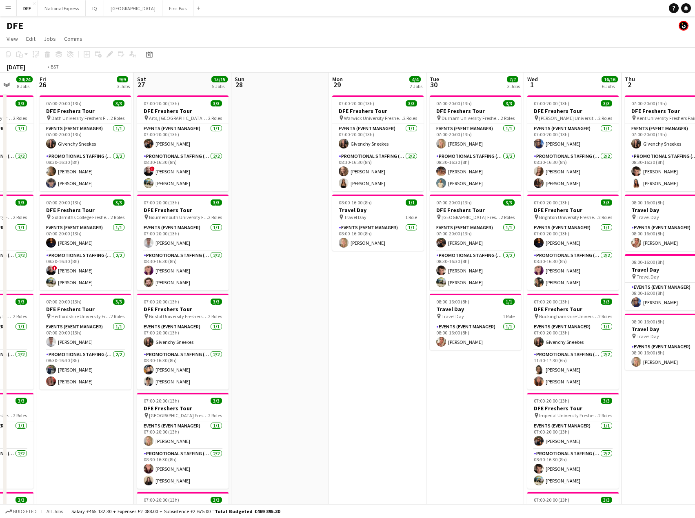
scroll to position [0, 219]
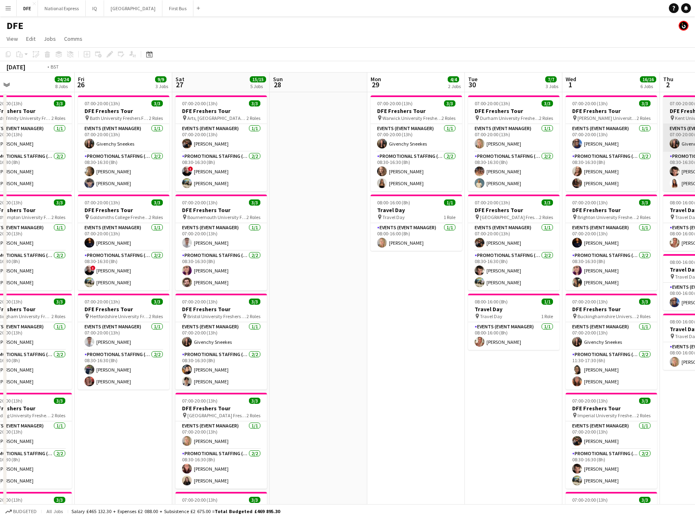
drag, startPoint x: 540, startPoint y: 131, endPoint x: 205, endPoint y: 133, distance: 334.3
